Goal: Task Accomplishment & Management: Use online tool/utility

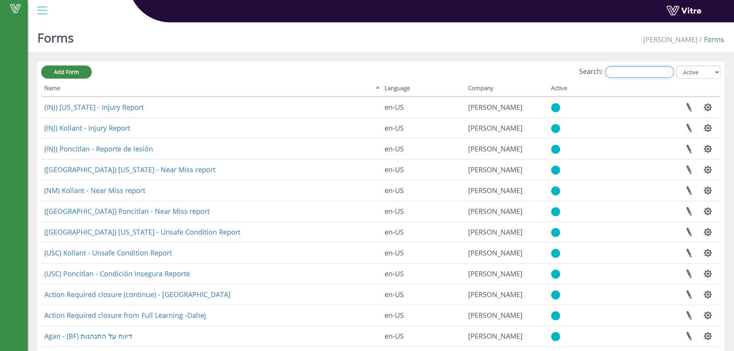
click at [656, 74] on input "Search:" at bounding box center [639, 72] width 69 height 12
type input "פ"
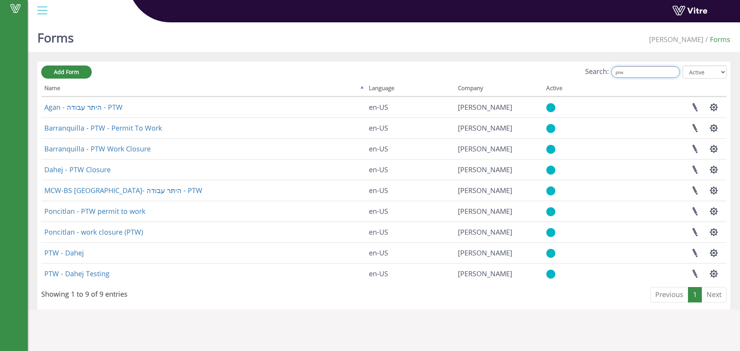
click at [664, 75] on input "ptw" at bounding box center [645, 72] width 69 height 12
type input "b"
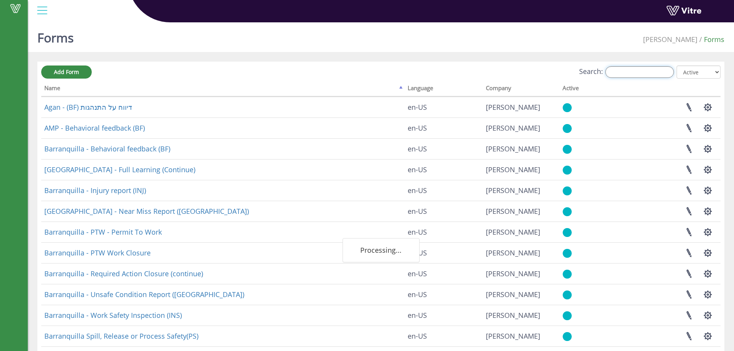
type input "b"
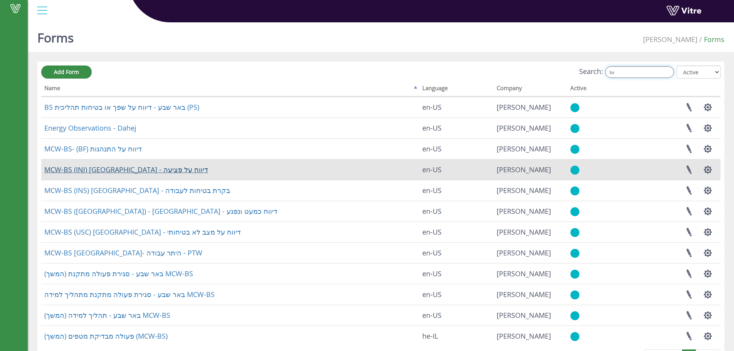
scroll to position [30, 0]
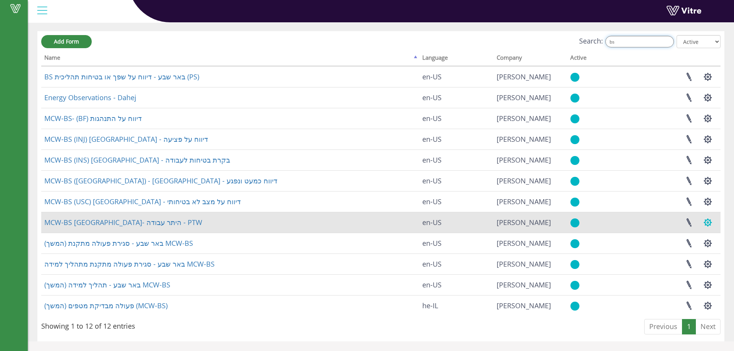
type input "bs"
click at [715, 227] on button "button" at bounding box center [707, 222] width 19 height 20
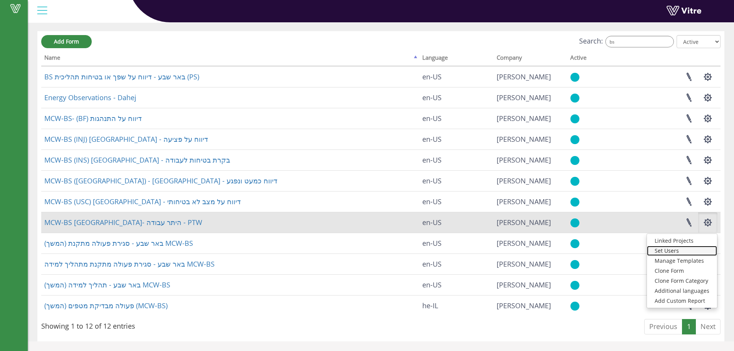
click at [680, 253] on link "Set Users" at bounding box center [682, 251] width 70 height 10
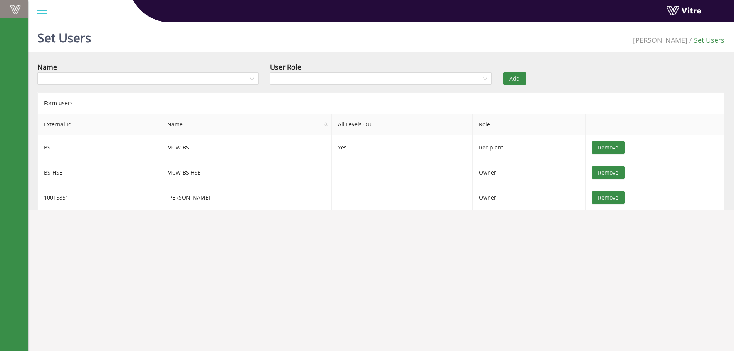
click at [16, 3] on link "Vitre" at bounding box center [14, 9] width 28 height 18
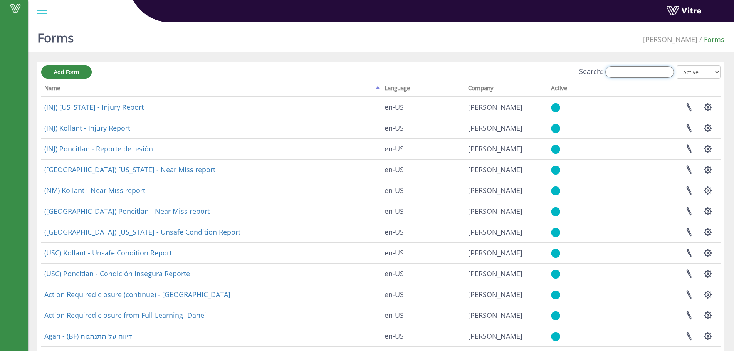
click at [621, 69] on input "Search:" at bounding box center [639, 72] width 69 height 12
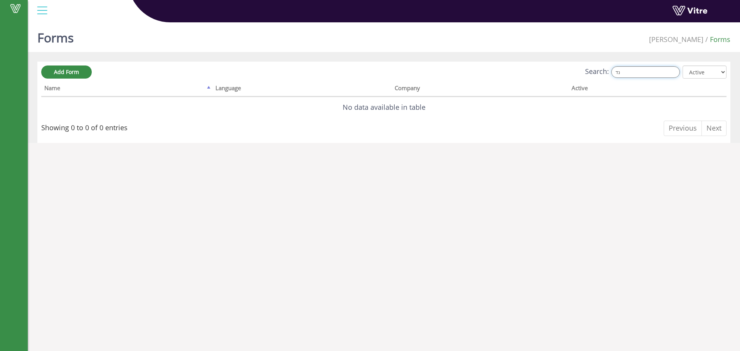
type input "נ"
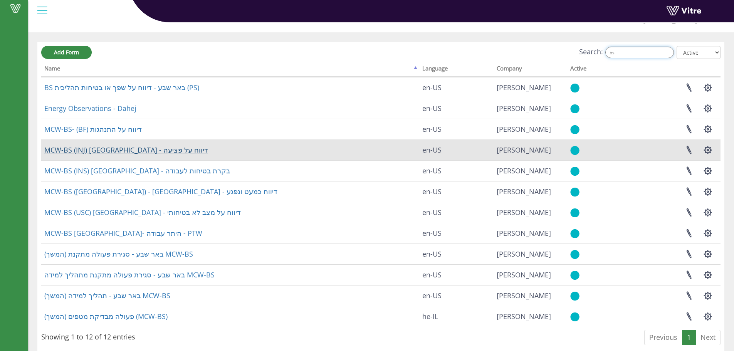
scroll to position [30, 0]
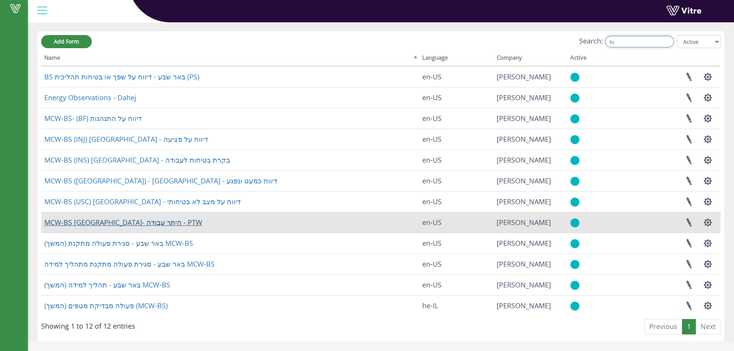
type input "bs"
click at [114, 221] on link "MCW-BS באר שבע- היתר עבודה - PTW" at bounding box center [123, 222] width 158 height 9
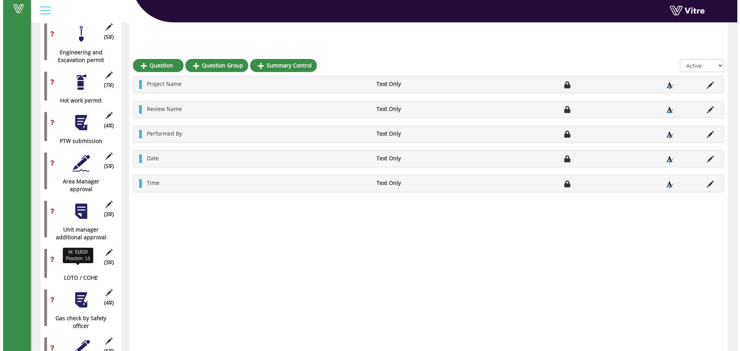
scroll to position [616, 0]
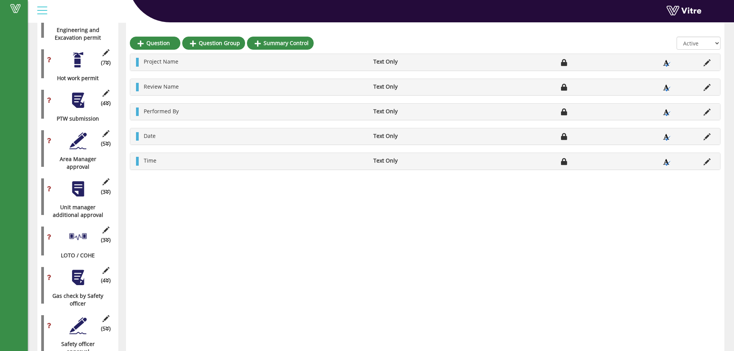
click at [73, 232] on div at bounding box center [77, 236] width 17 height 17
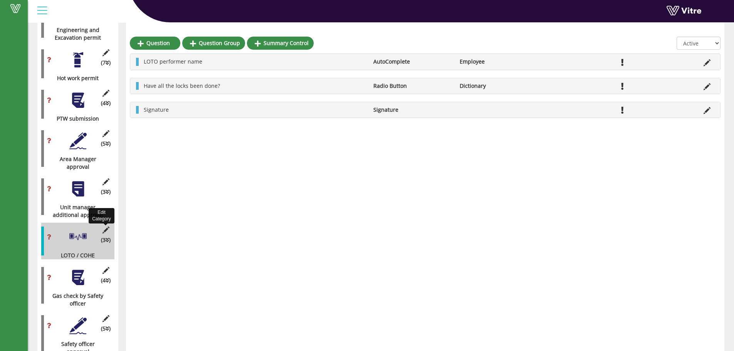
drag, startPoint x: 104, startPoint y: 221, endPoint x: 111, endPoint y: 221, distance: 6.9
click at [104, 226] on icon at bounding box center [106, 229] width 10 height 7
